Goal: Task Accomplishment & Management: Use online tool/utility

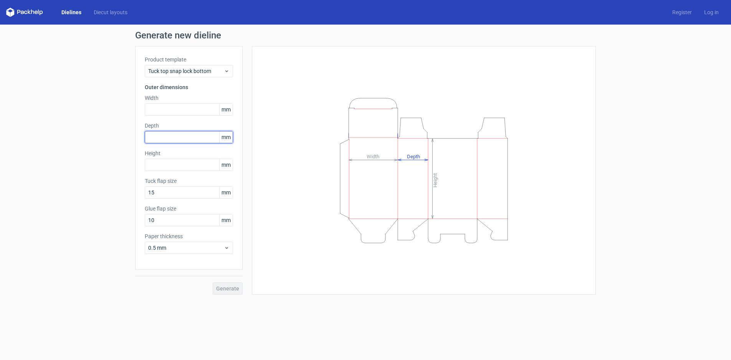
click at [192, 135] on input "text" at bounding box center [189, 137] width 88 height 12
click at [304, 128] on div "Height Depth Width" at bounding box center [424, 170] width 325 height 229
click at [178, 106] on input "text" at bounding box center [189, 109] width 88 height 12
click at [179, 137] on input "text" at bounding box center [189, 137] width 88 height 12
click at [184, 108] on input "text" at bounding box center [189, 109] width 88 height 12
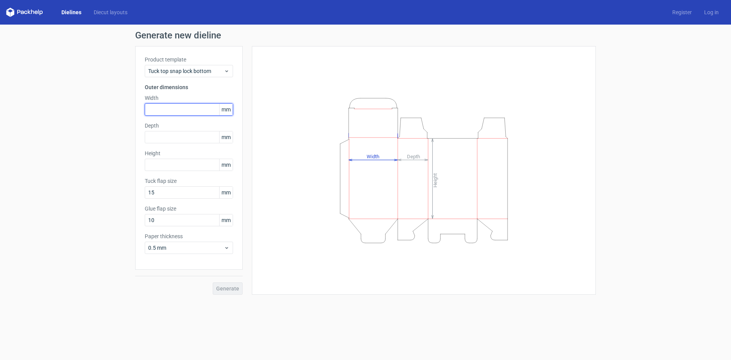
click at [184, 108] on input "text" at bounding box center [189, 109] width 88 height 12
type input "120"
click at [182, 137] on input "text" at bounding box center [189, 137] width 88 height 12
type input "50"
click at [188, 167] on input "text" at bounding box center [189, 165] width 88 height 12
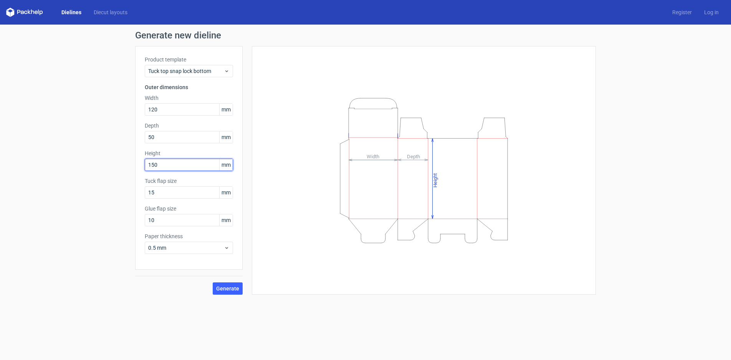
type input "150"
click at [213, 282] on button "Generate" at bounding box center [228, 288] width 30 height 12
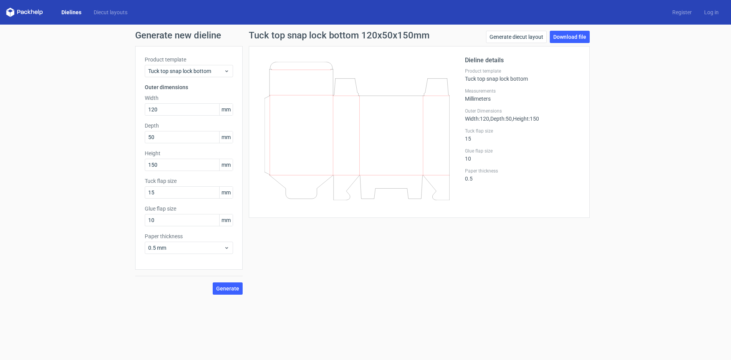
click at [253, 162] on div "Dieline details Product template Tuck top snap lock bottom Measurements Millime…" at bounding box center [419, 132] width 341 height 172
click at [192, 140] on input "50" at bounding box center [189, 137] width 88 height 12
click at [194, 163] on input "150" at bounding box center [189, 165] width 88 height 12
click at [197, 194] on input "15" at bounding box center [189, 192] width 88 height 12
click at [194, 219] on input "10" at bounding box center [189, 220] width 88 height 12
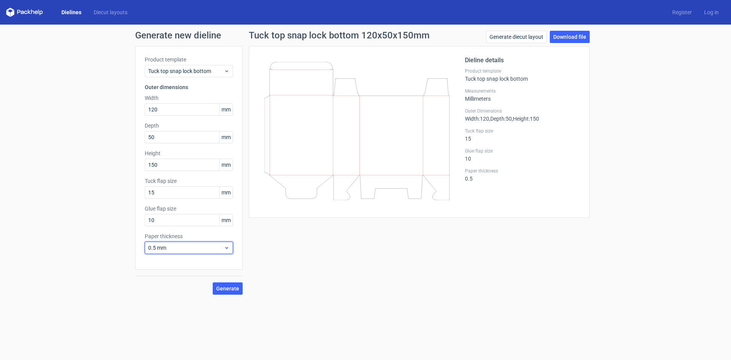
click at [196, 250] on span "0.5 mm" at bounding box center [186, 248] width 76 height 8
click at [224, 71] on icon at bounding box center [227, 71] width 6 height 6
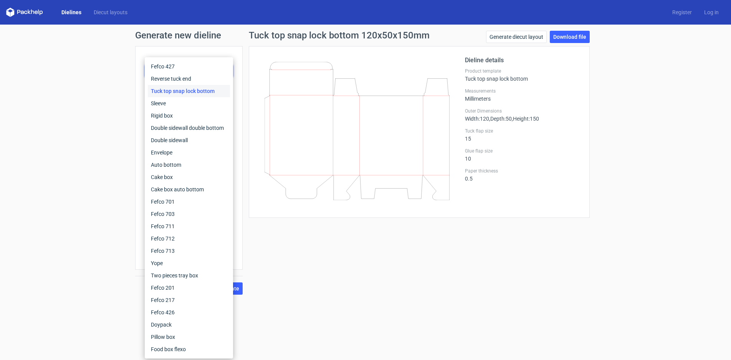
click at [254, 74] on div "Dieline details Product template Tuck top snap lock bottom Measurements Millime…" at bounding box center [419, 132] width 341 height 172
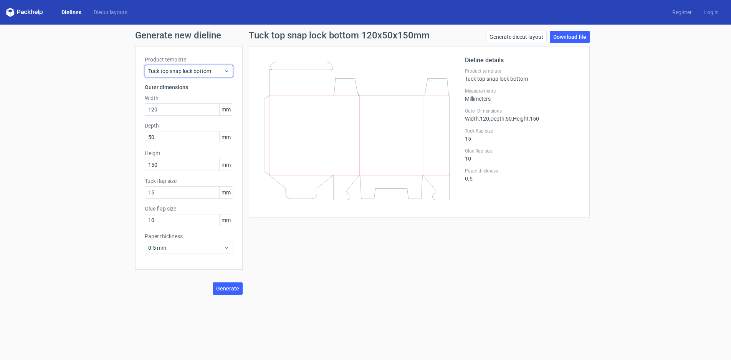
click at [230, 71] on div "Tuck top snap lock bottom" at bounding box center [189, 71] width 88 height 12
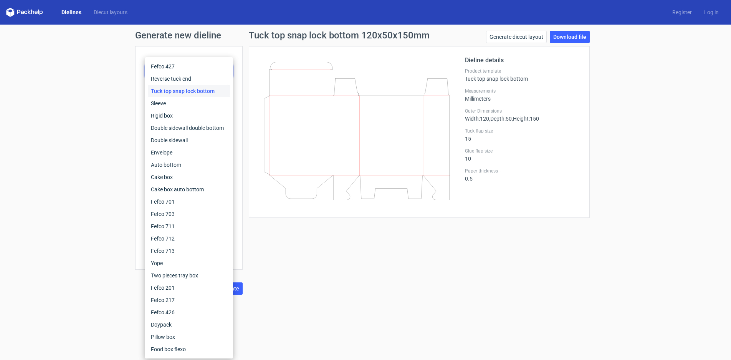
click at [122, 138] on div "Generate new dieline Product template Tuck top snap lock bottom Outer dimension…" at bounding box center [365, 163] width 731 height 276
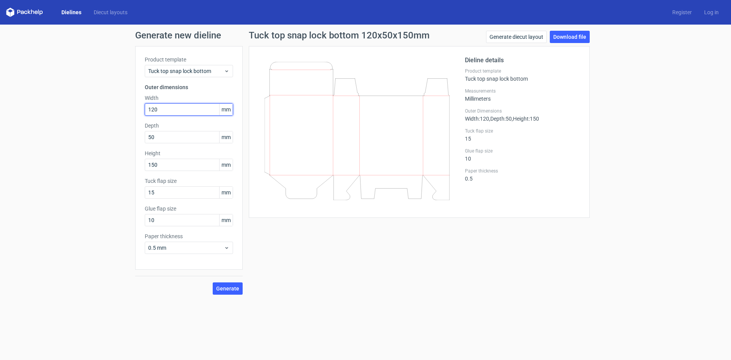
click at [173, 107] on input "120" at bounding box center [189, 109] width 88 height 12
click at [174, 108] on input "120" at bounding box center [189, 109] width 88 height 12
click at [223, 111] on span "mm" at bounding box center [225, 110] width 13 height 12
click at [333, 139] on icon at bounding box center [357, 131] width 185 height 138
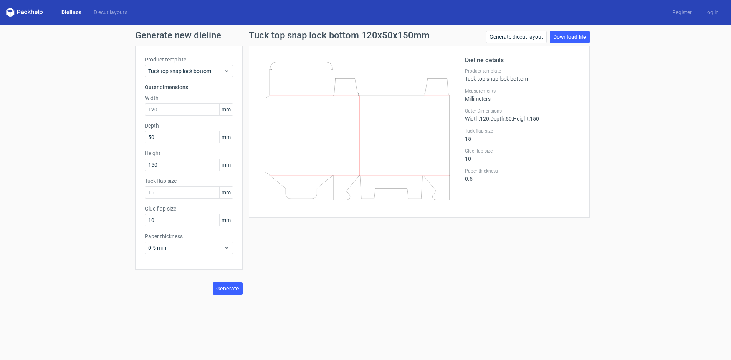
click at [333, 139] on icon at bounding box center [357, 131] width 185 height 138
click at [207, 140] on input "50" at bounding box center [189, 137] width 88 height 12
click at [192, 172] on div "Product template Tuck top snap lock bottom Outer dimensions Width 120 mm Depth …" at bounding box center [189, 158] width 108 height 224
click at [192, 106] on input "120" at bounding box center [189, 109] width 88 height 12
click at [194, 142] on input "50" at bounding box center [189, 137] width 88 height 12
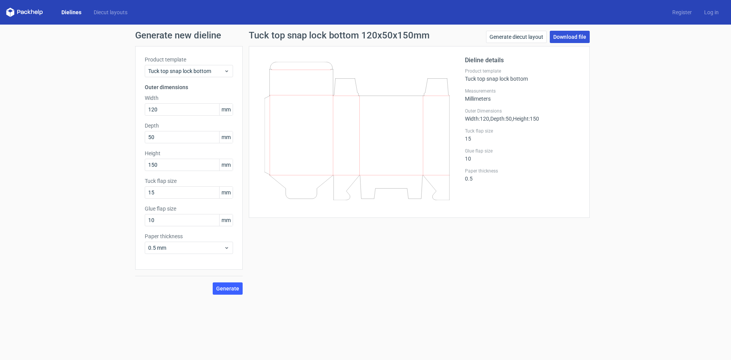
click at [571, 40] on link "Download file" at bounding box center [570, 37] width 40 height 12
drag, startPoint x: 169, startPoint y: 194, endPoint x: 127, endPoint y: 197, distance: 42.0
click at [127, 197] on div "Generate new dieline Product template Tuck top snap lock bottom Outer dimension…" at bounding box center [365, 163] width 731 height 276
type input "0"
click at [213, 282] on button "Generate" at bounding box center [228, 288] width 30 height 12
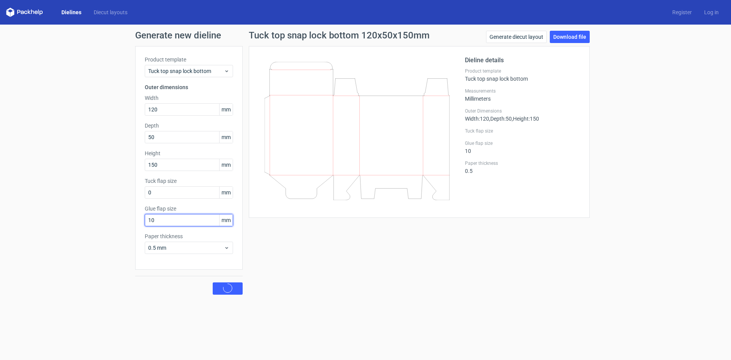
drag, startPoint x: 170, startPoint y: 223, endPoint x: 135, endPoint y: 229, distance: 35.5
click at [135, 229] on div "Product template Tuck top snap lock bottom Outer dimensions Width 120 mm Depth …" at bounding box center [189, 158] width 108 height 224
click at [213, 282] on button "Generate" at bounding box center [228, 288] width 30 height 12
drag, startPoint x: 171, startPoint y: 223, endPoint x: 117, endPoint y: 223, distance: 53.4
click at [117, 223] on div "Generate new dieline Product template Tuck top snap lock bottom Outer dimension…" at bounding box center [365, 163] width 731 height 276
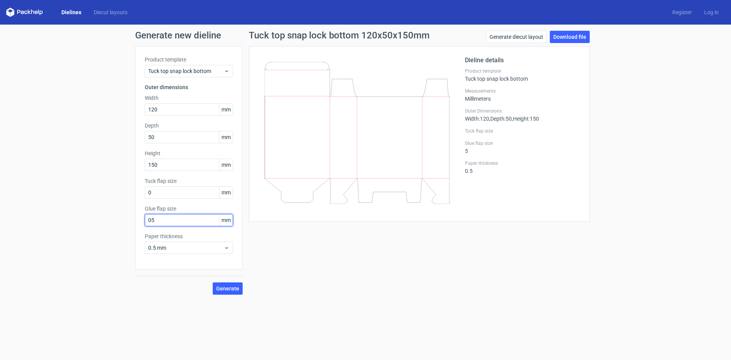
type input "05"
click at [213, 282] on button "Generate" at bounding box center [228, 288] width 30 height 12
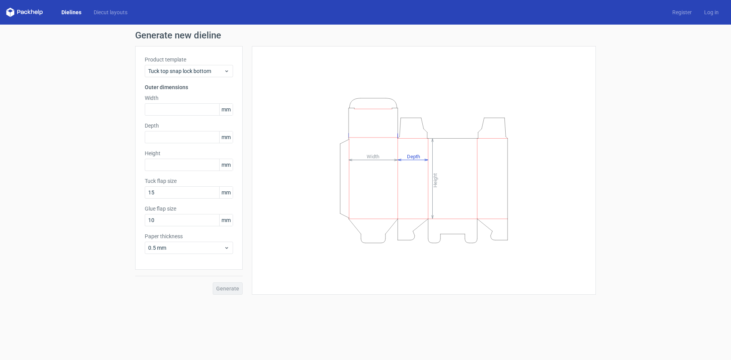
click at [40, 106] on div "Generate new dieline Product template Tuck top snap lock bottom Outer dimension…" at bounding box center [365, 163] width 731 height 276
click at [183, 223] on input "10" at bounding box center [189, 220] width 88 height 12
drag, startPoint x: 177, startPoint y: 222, endPoint x: 141, endPoint y: 225, distance: 36.2
click at [141, 225] on div "Product template Tuck top snap lock bottom Outer dimensions Width mm Depth mm H…" at bounding box center [189, 158] width 108 height 224
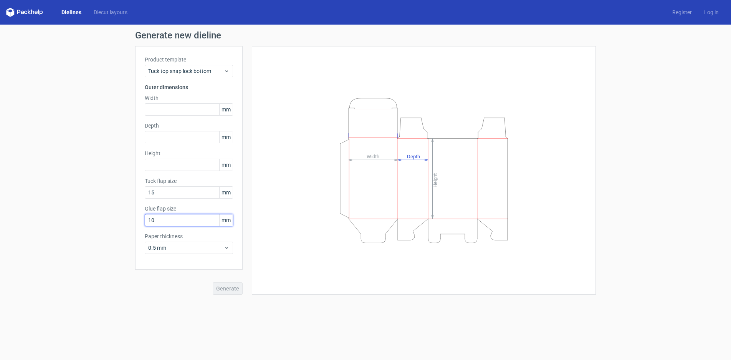
click at [176, 223] on input "10" at bounding box center [189, 220] width 88 height 12
drag, startPoint x: 185, startPoint y: 220, endPoint x: 76, endPoint y: 215, distance: 108.8
click at [75, 216] on div "Generate new dieline Product template Tuck top snap lock bottom Outer dimension…" at bounding box center [365, 163] width 731 height 276
click at [185, 215] on input "10" at bounding box center [189, 220] width 88 height 12
click at [178, 209] on label "Glue flap size" at bounding box center [189, 209] width 88 height 8
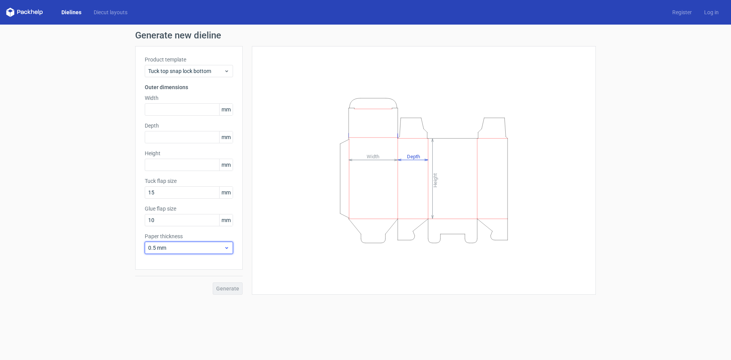
click at [221, 247] on span "0.5 mm" at bounding box center [186, 248] width 76 height 8
click at [171, 107] on input "text" at bounding box center [189, 109] width 88 height 12
type input "120"
click at [172, 140] on input "text" at bounding box center [189, 137] width 88 height 12
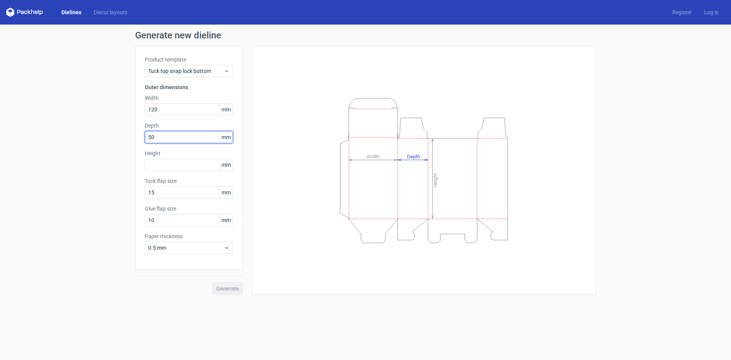
type input "50"
click at [167, 162] on input "text" at bounding box center [189, 165] width 88 height 12
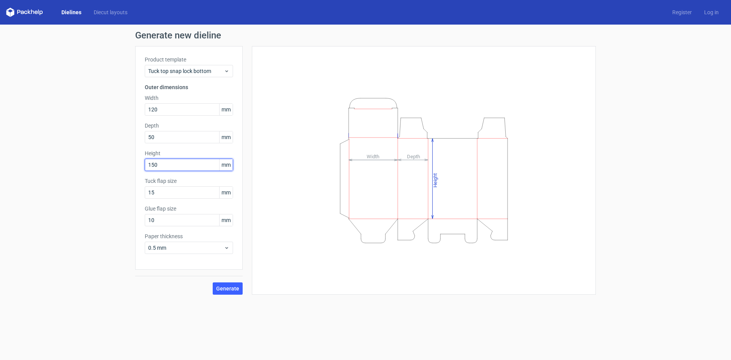
type input "150"
click at [213, 282] on button "Generate" at bounding box center [228, 288] width 30 height 12
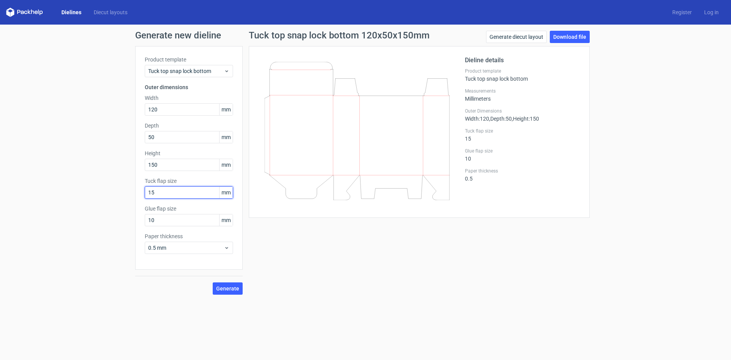
click at [176, 188] on input "15" at bounding box center [189, 192] width 88 height 12
drag, startPoint x: 176, startPoint y: 188, endPoint x: 139, endPoint y: 193, distance: 37.3
click at [139, 193] on div "Product template Tuck top snap lock bottom Outer dimensions Width 120 mm Depth …" at bounding box center [189, 158] width 108 height 224
type input "0"
click at [213, 282] on button "Generate" at bounding box center [228, 288] width 30 height 12
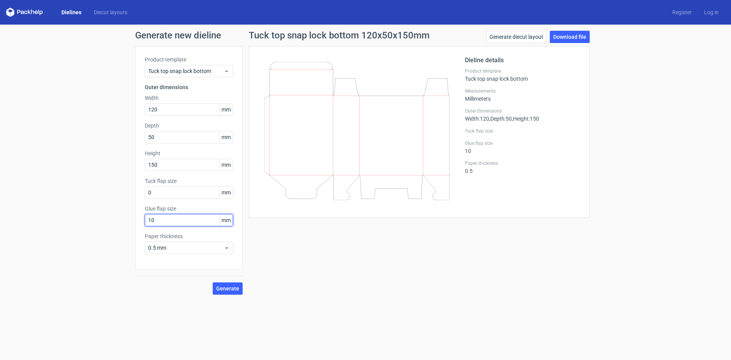
drag, startPoint x: 162, startPoint y: 220, endPoint x: 119, endPoint y: 230, distance: 44.1
click at [119, 230] on div "Generate new dieline Product template Tuck top snap lock bottom Outer dimension…" at bounding box center [365, 163] width 731 height 276
click at [213, 282] on button "Generate" at bounding box center [228, 288] width 30 height 12
drag, startPoint x: 156, startPoint y: 224, endPoint x: 141, endPoint y: 224, distance: 15.8
click at [141, 224] on div "Product template Tuck top snap lock bottom Outer dimensions Width 120 mm Depth …" at bounding box center [189, 158] width 108 height 224
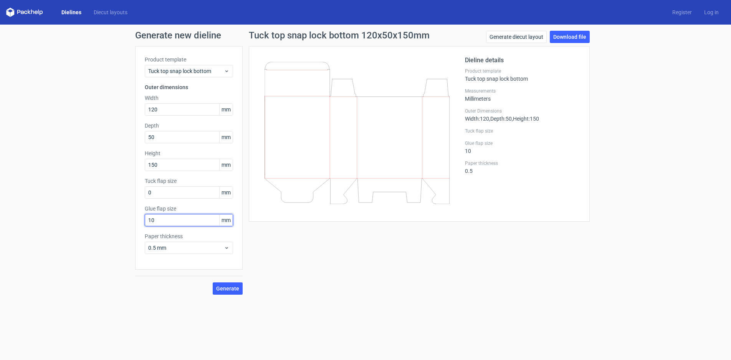
type input "10"
click at [213, 282] on button "Generate" at bounding box center [228, 288] width 30 height 12
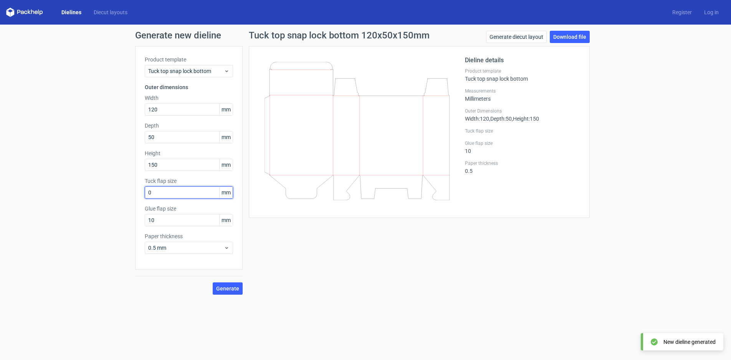
drag, startPoint x: 160, startPoint y: 191, endPoint x: 125, endPoint y: 199, distance: 35.8
click at [125, 199] on div "Generate new dieline Product template Tuck top snap lock bottom Outer dimension…" at bounding box center [365, 163] width 731 height 276
click at [213, 282] on button "Generate" at bounding box center [228, 288] width 30 height 12
drag, startPoint x: 159, startPoint y: 189, endPoint x: 134, endPoint y: 194, distance: 26.2
click at [134, 194] on div "Generate new dieline Product template Tuck top snap lock bottom Outer dimension…" at bounding box center [365, 163] width 731 height 276
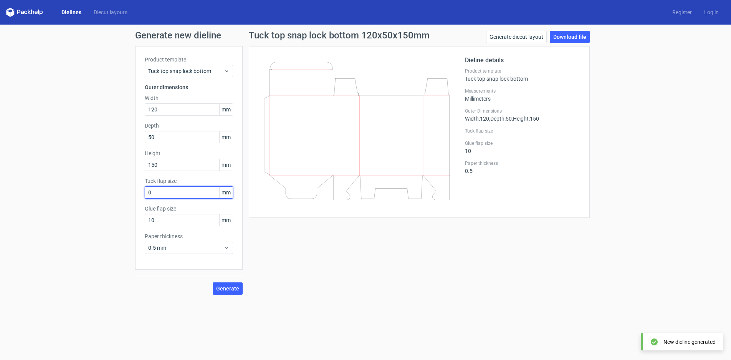
type input "0"
click at [213, 282] on button "Generate" at bounding box center [228, 288] width 30 height 12
click at [528, 40] on link "Generate diecut layout" at bounding box center [516, 37] width 61 height 12
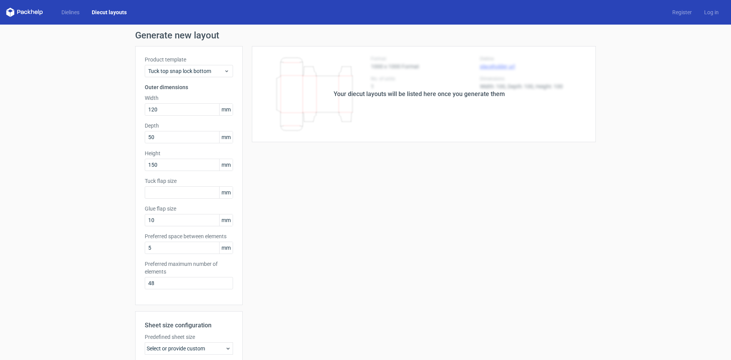
click at [381, 94] on div "Your diecut layouts will be listed here once you generate them" at bounding box center [419, 93] width 171 height 9
